Goal: Information Seeking & Learning: Learn about a topic

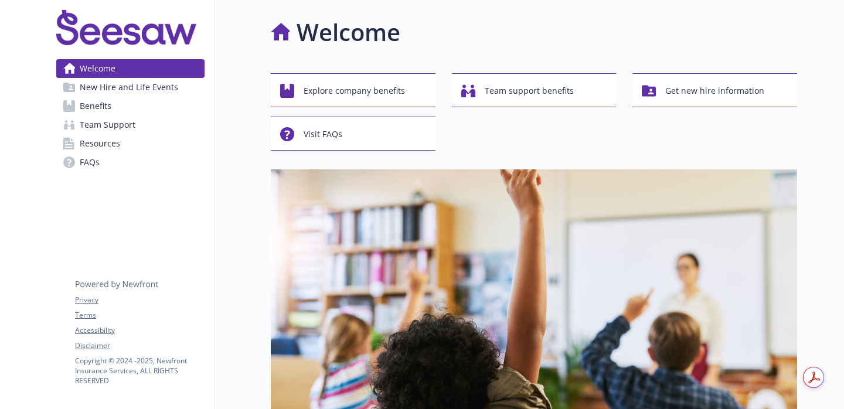
click at [88, 93] on span "New Hire and Life Events" at bounding box center [129, 87] width 98 height 19
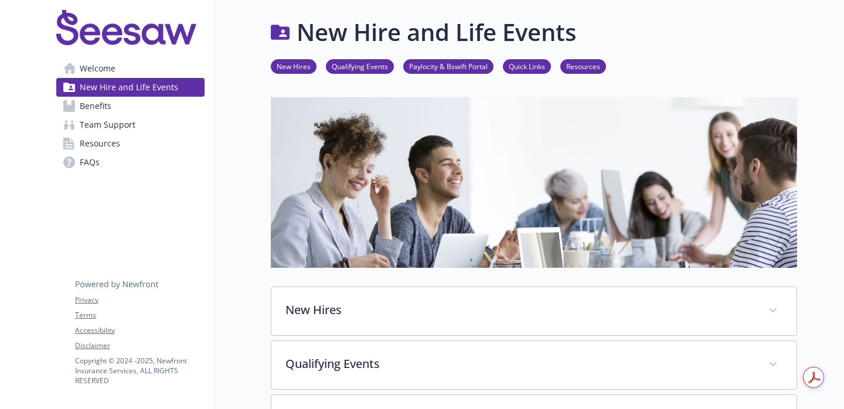
click at [103, 103] on span "Benefits" at bounding box center [96, 106] width 32 height 19
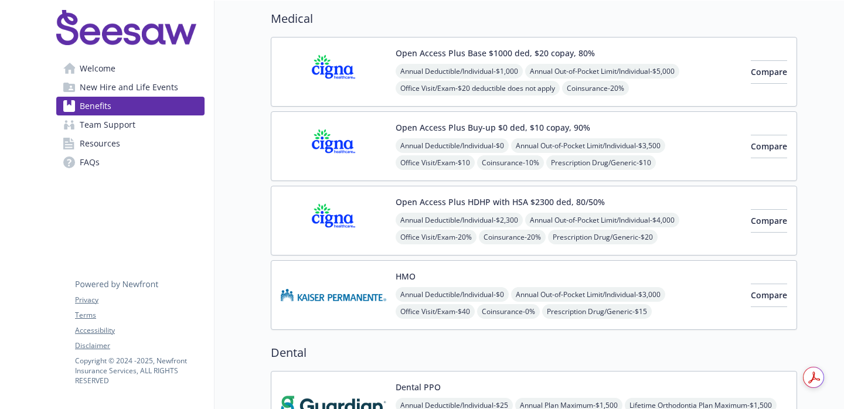
click at [364, 237] on img at bounding box center [334, 221] width 106 height 50
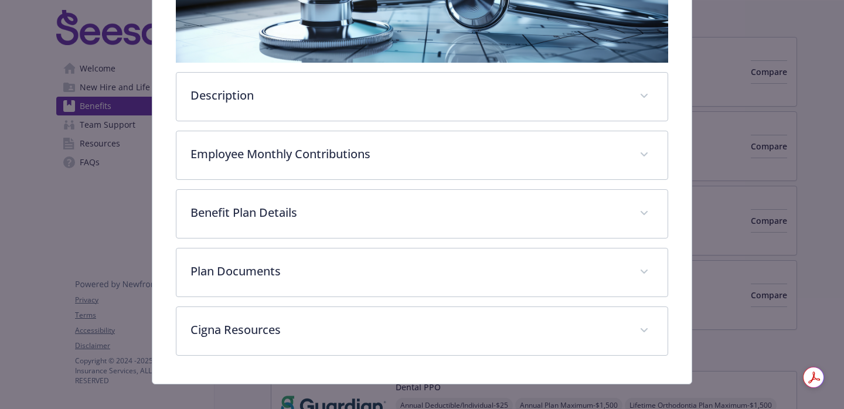
scroll to position [250, 0]
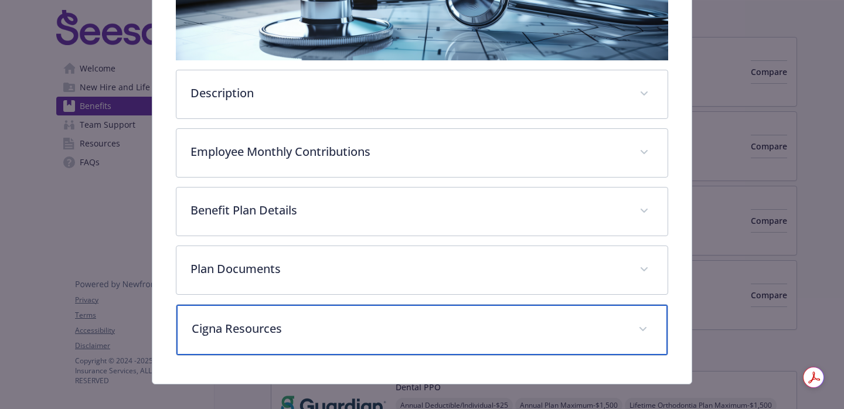
click at [348, 308] on div "Cigna Resources" at bounding box center [421, 330] width 491 height 50
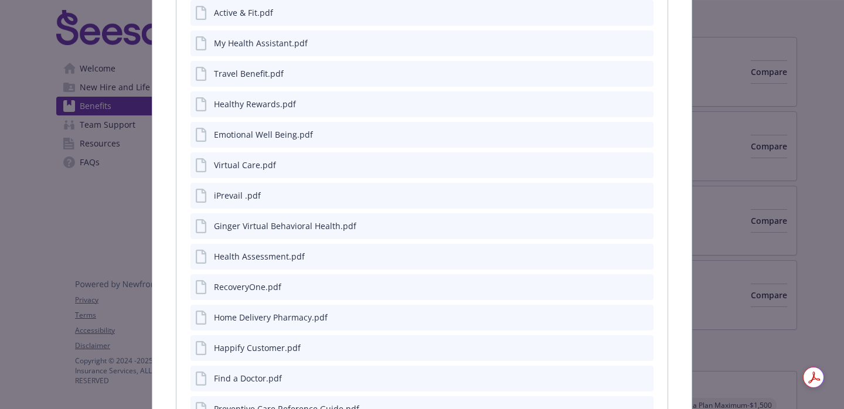
scroll to position [610, 0]
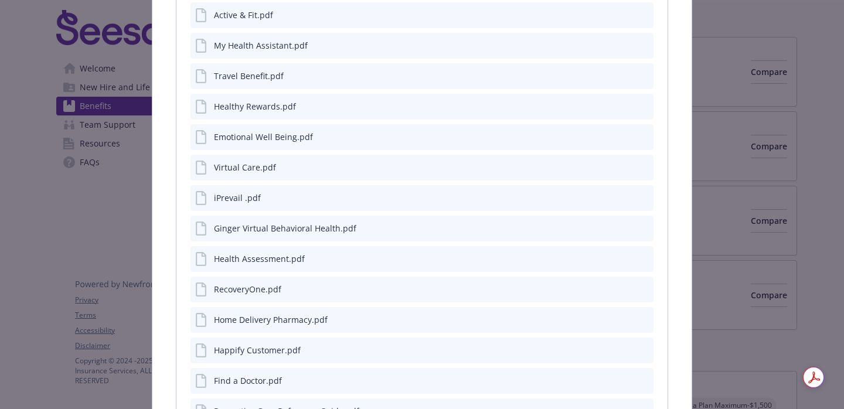
click at [256, 100] on div "Healthy Rewards.pdf" at bounding box center [255, 106] width 82 height 12
click at [644, 101] on icon "preview file" at bounding box center [642, 105] width 11 height 8
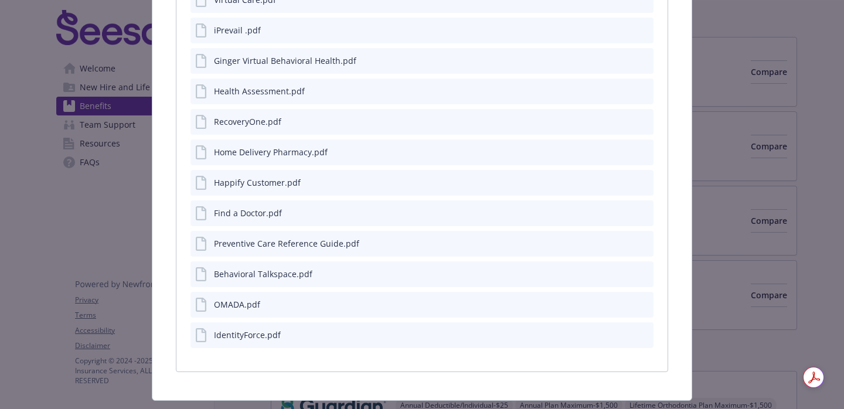
scroll to position [781, 0]
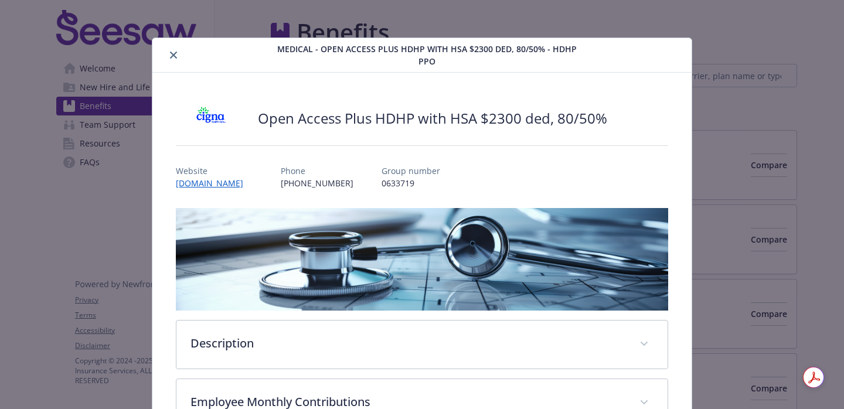
scroll to position [35, 0]
